Goal: Browse casually: Explore the website without a specific task or goal

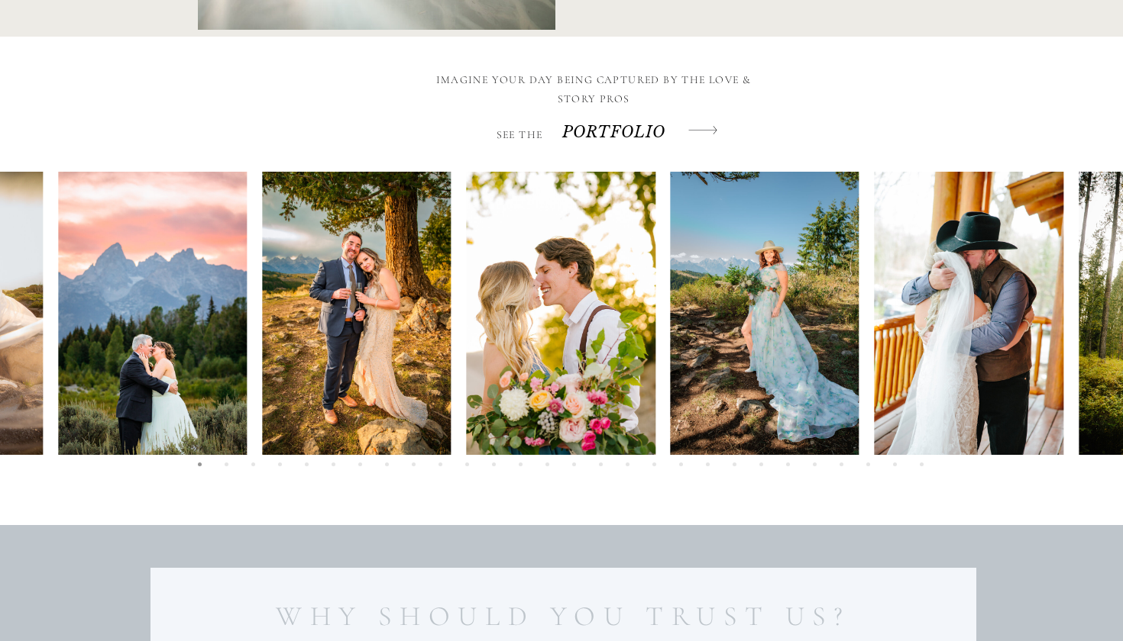
scroll to position [3291, 0]
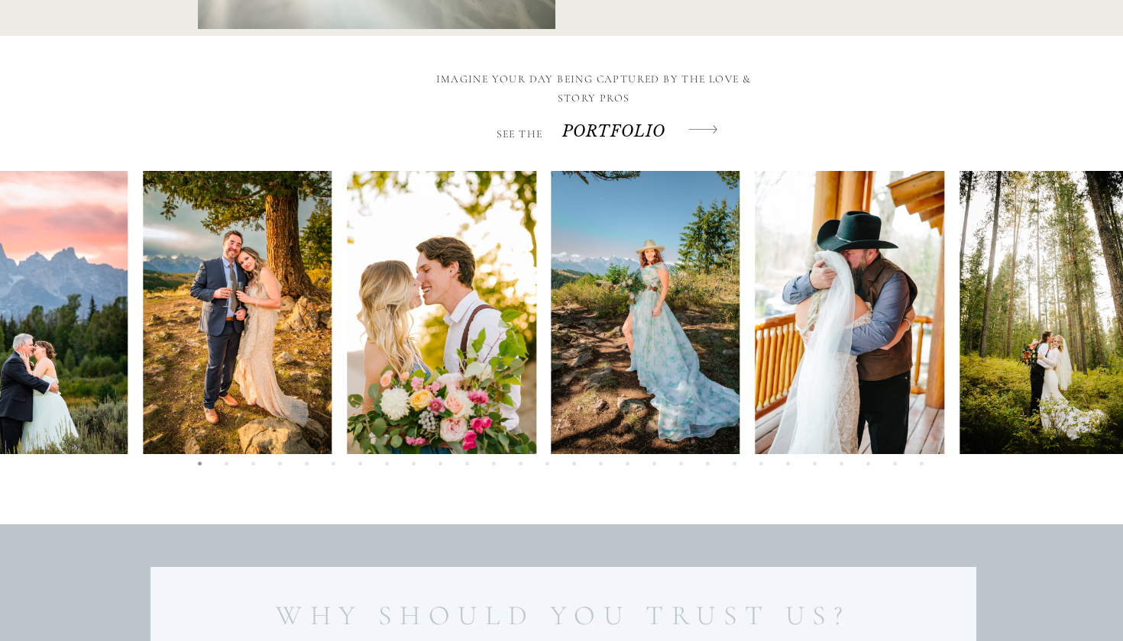
click at [959, 385] on img at bounding box center [1053, 312] width 189 height 283
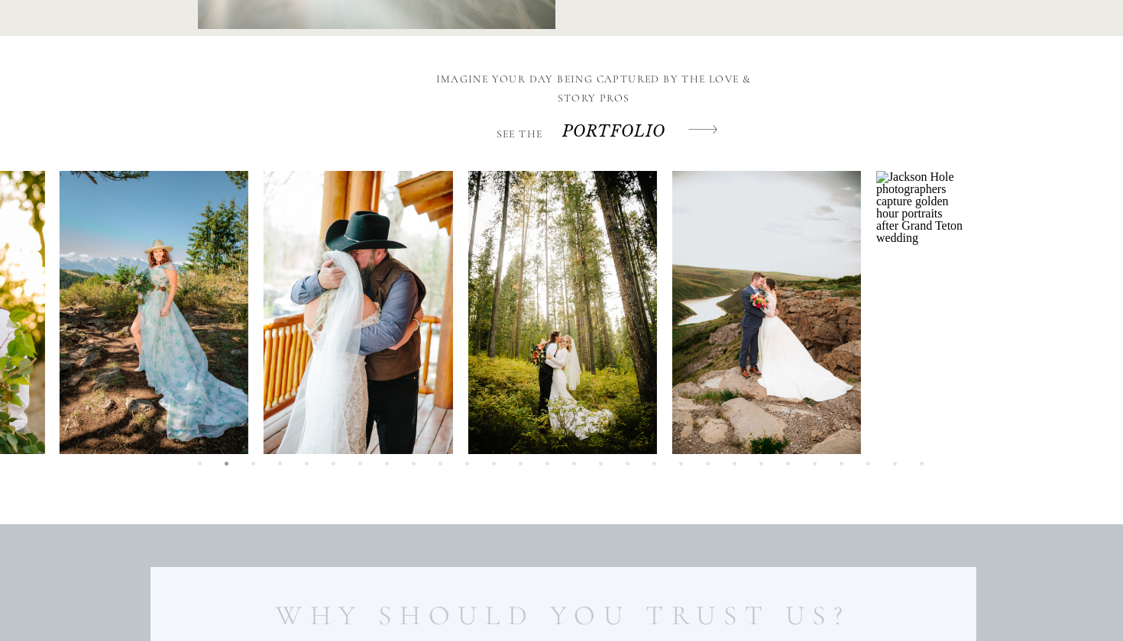
click at [419, 419] on div at bounding box center [418, 312] width 1124 height 283
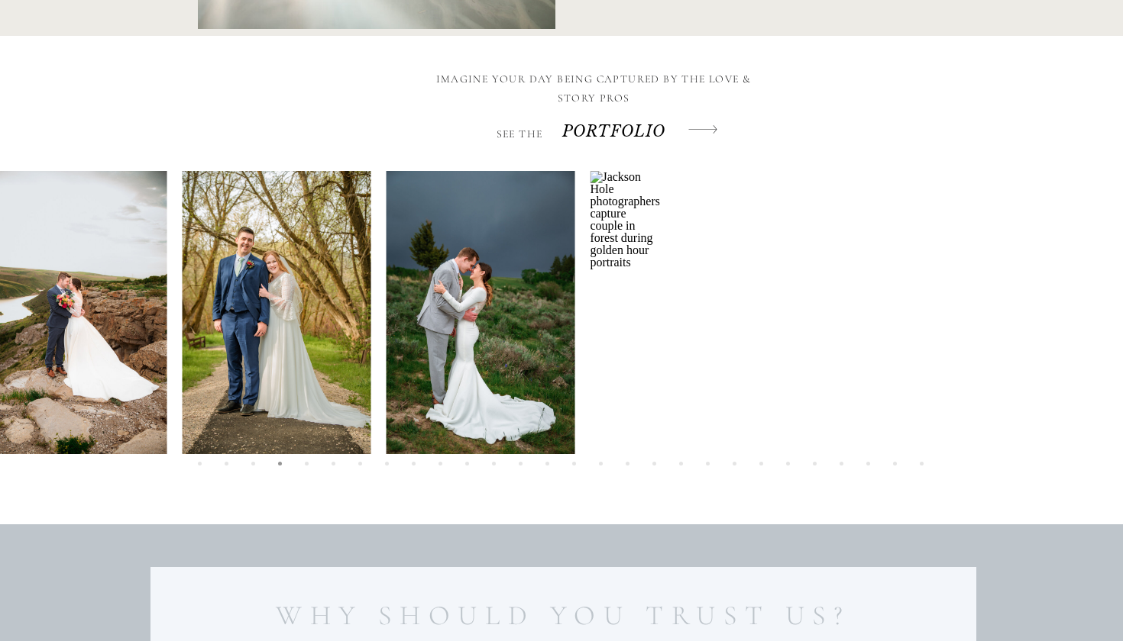
click at [183, 438] on img at bounding box center [277, 312] width 189 height 283
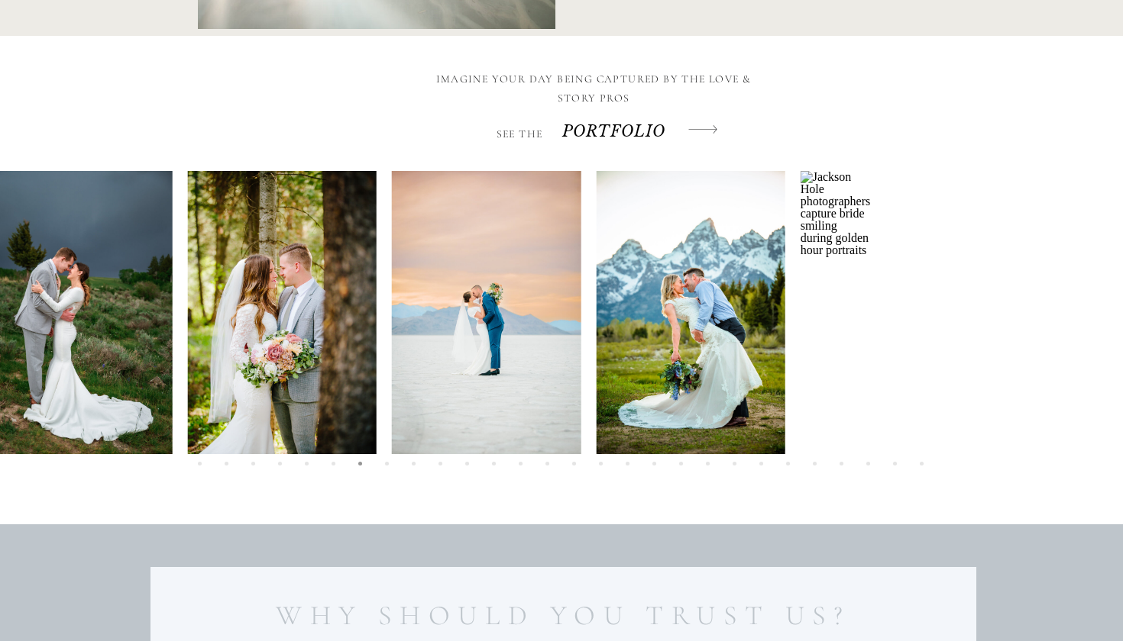
click at [473, 346] on img at bounding box center [486, 312] width 189 height 283
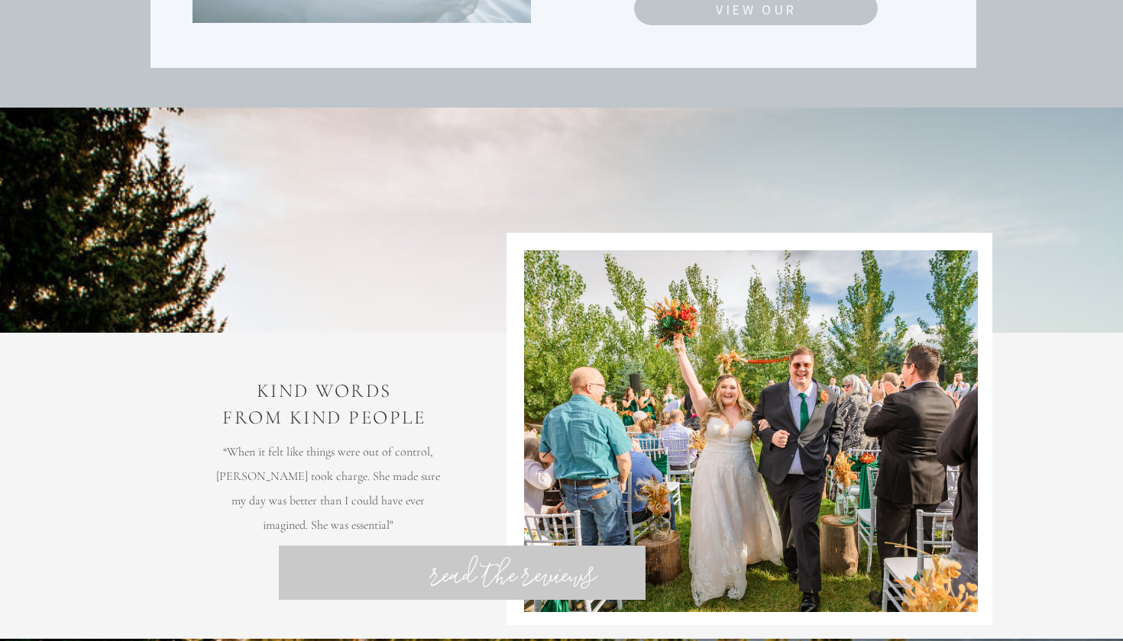
scroll to position [4497, 0]
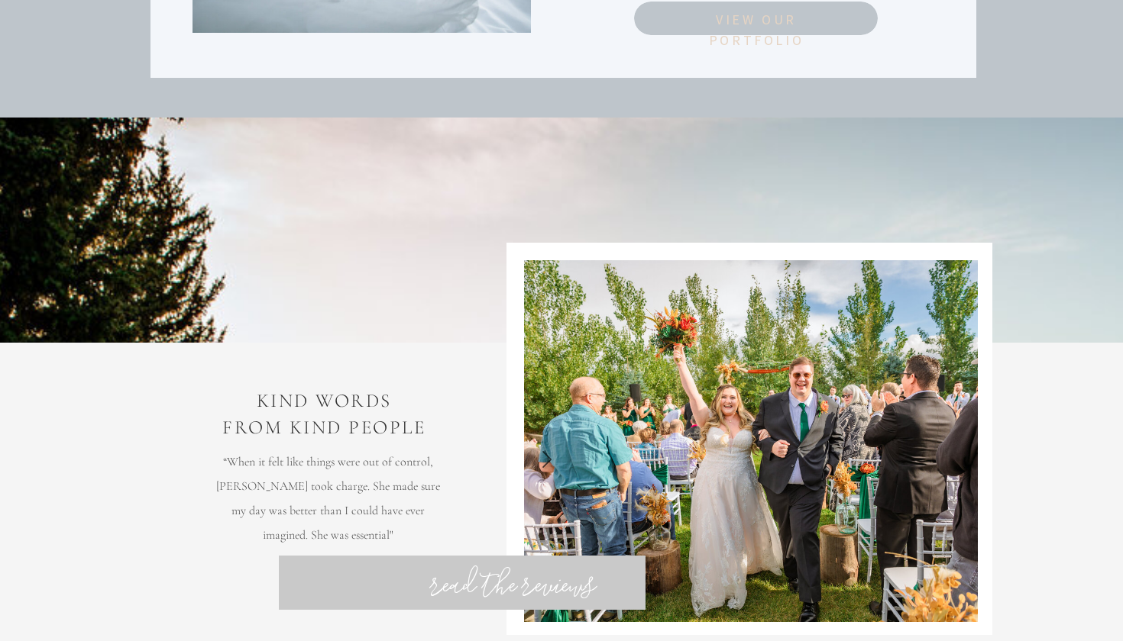
click at [795, 15] on nav "View Our Portfolio" at bounding box center [756, 18] width 179 height 18
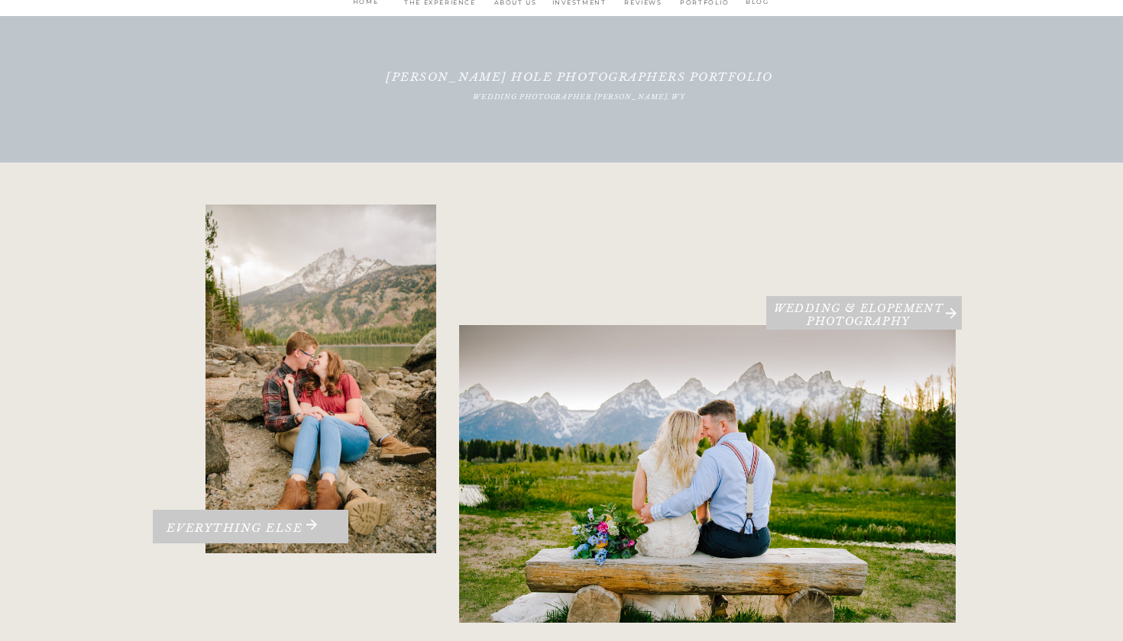
scroll to position [173, 0]
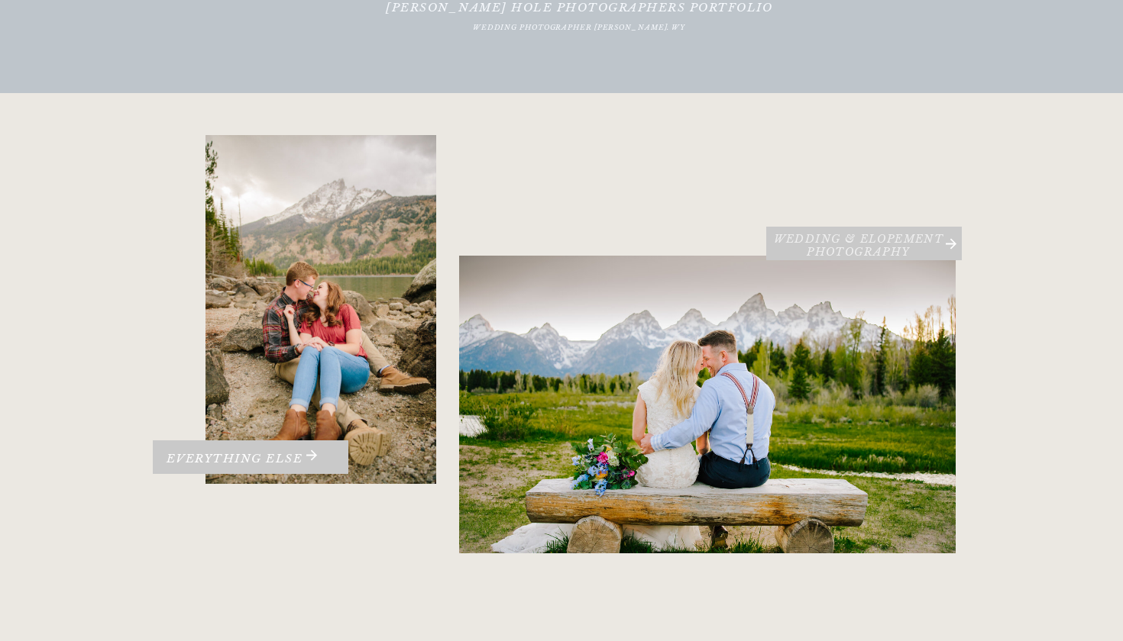
click at [871, 240] on h3 "Wedding & Elopement PHOTOGRAPHY" at bounding box center [858, 244] width 185 height 22
